Goal: Task Accomplishment & Management: Manage account settings

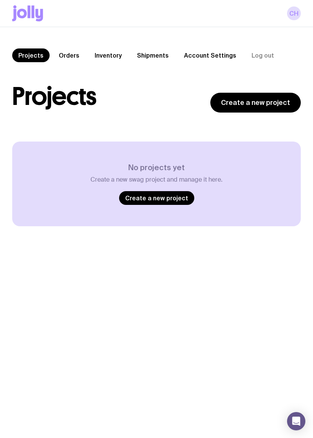
click at [68, 54] on link "Orders" at bounding box center [69, 55] width 33 height 14
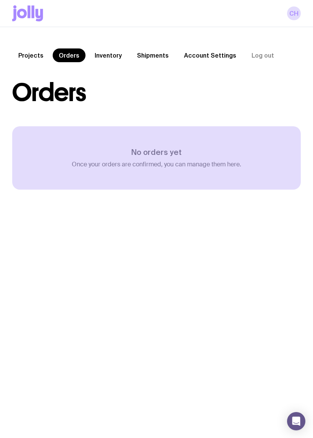
click at [109, 61] on link "Inventory" at bounding box center [107, 55] width 39 height 14
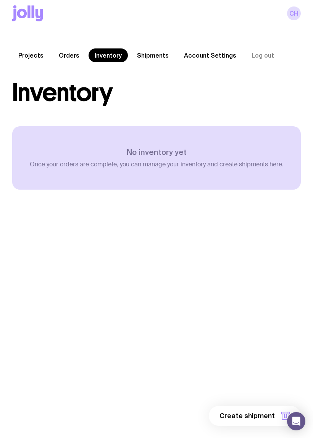
click at [159, 53] on link "Shipments" at bounding box center [153, 55] width 44 height 14
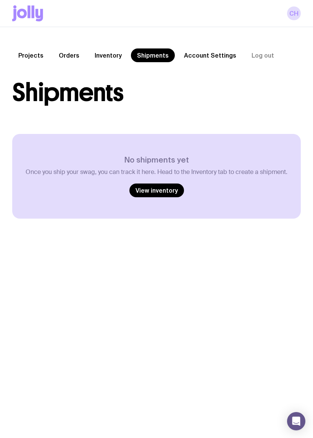
click at [214, 61] on link "Account Settings" at bounding box center [210, 55] width 64 height 14
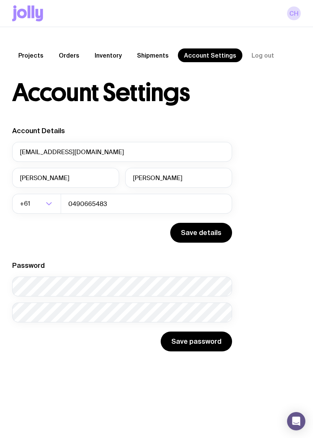
click at [222, 237] on button "Save details" at bounding box center [201, 233] width 62 height 20
click at [216, 236] on button "Save details" at bounding box center [201, 233] width 62 height 20
click at [300, 11] on link "CH" at bounding box center [294, 13] width 14 height 14
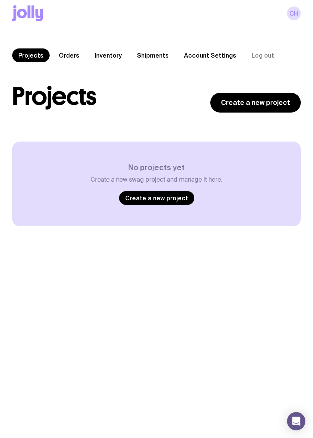
click at [280, 106] on link "Create a new project" at bounding box center [255, 103] width 90 height 20
